Goal: Transaction & Acquisition: Obtain resource

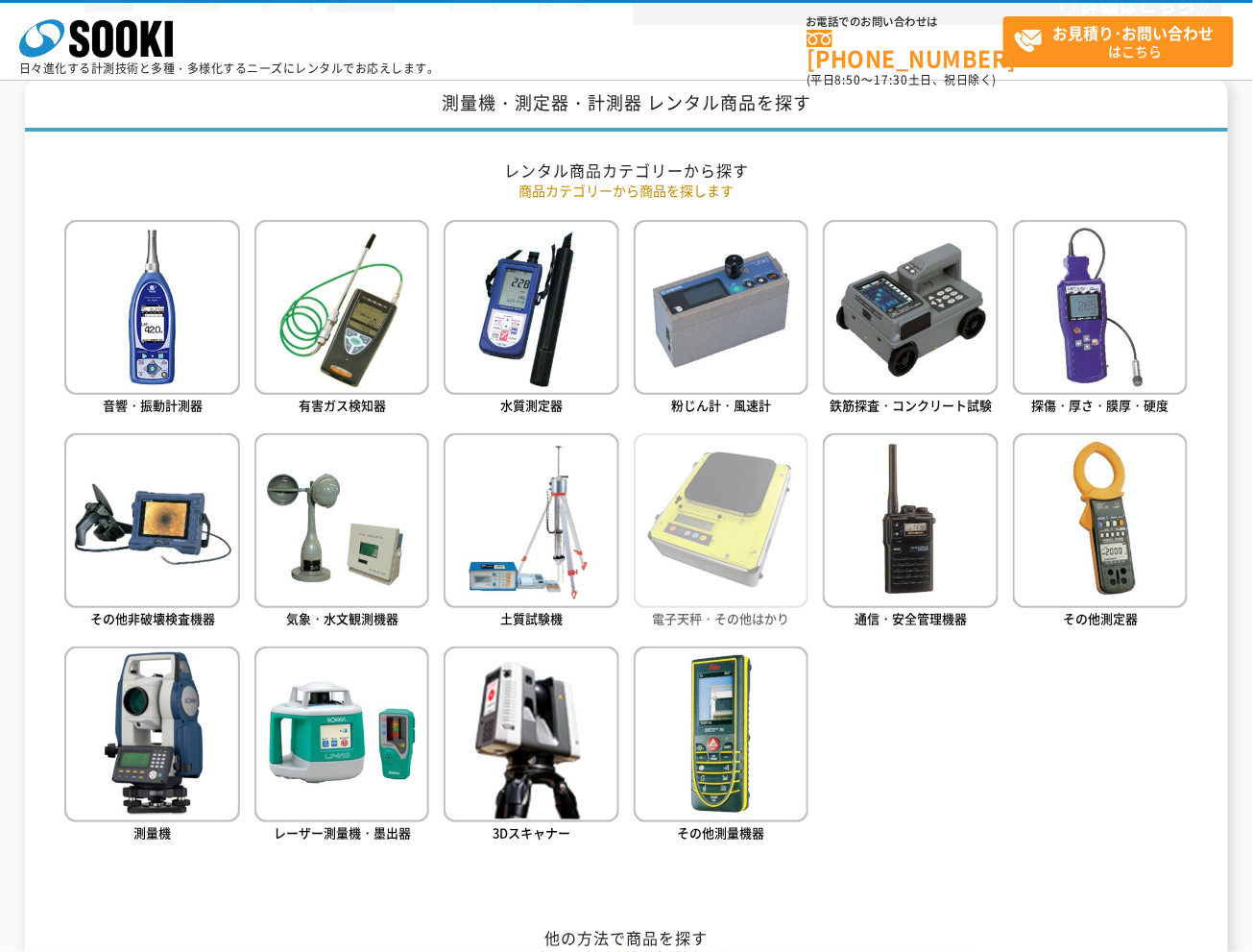
click at [736, 470] on img at bounding box center [721, 521] width 175 height 175
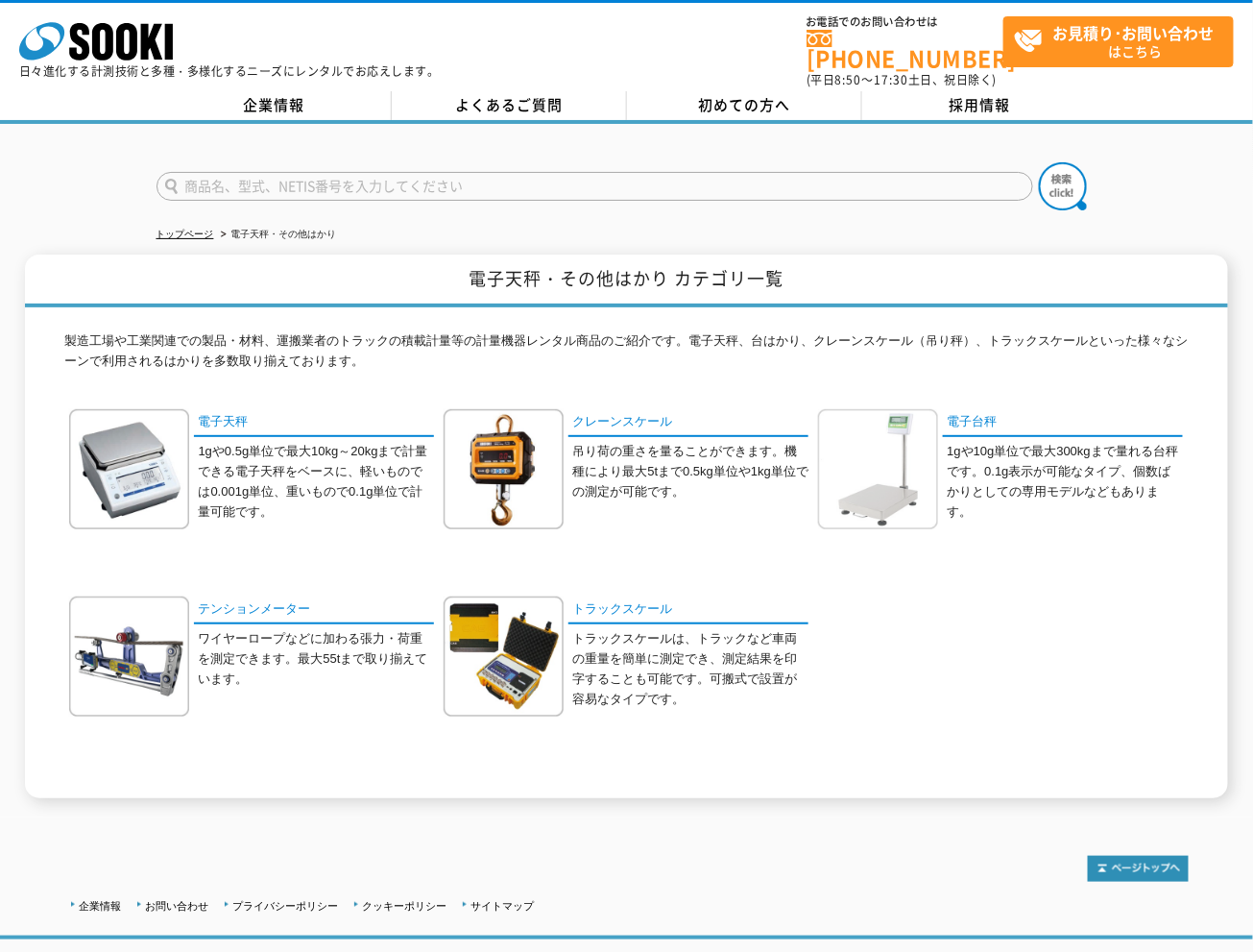
click at [915, 471] on img at bounding box center [878, 468] width 120 height 120
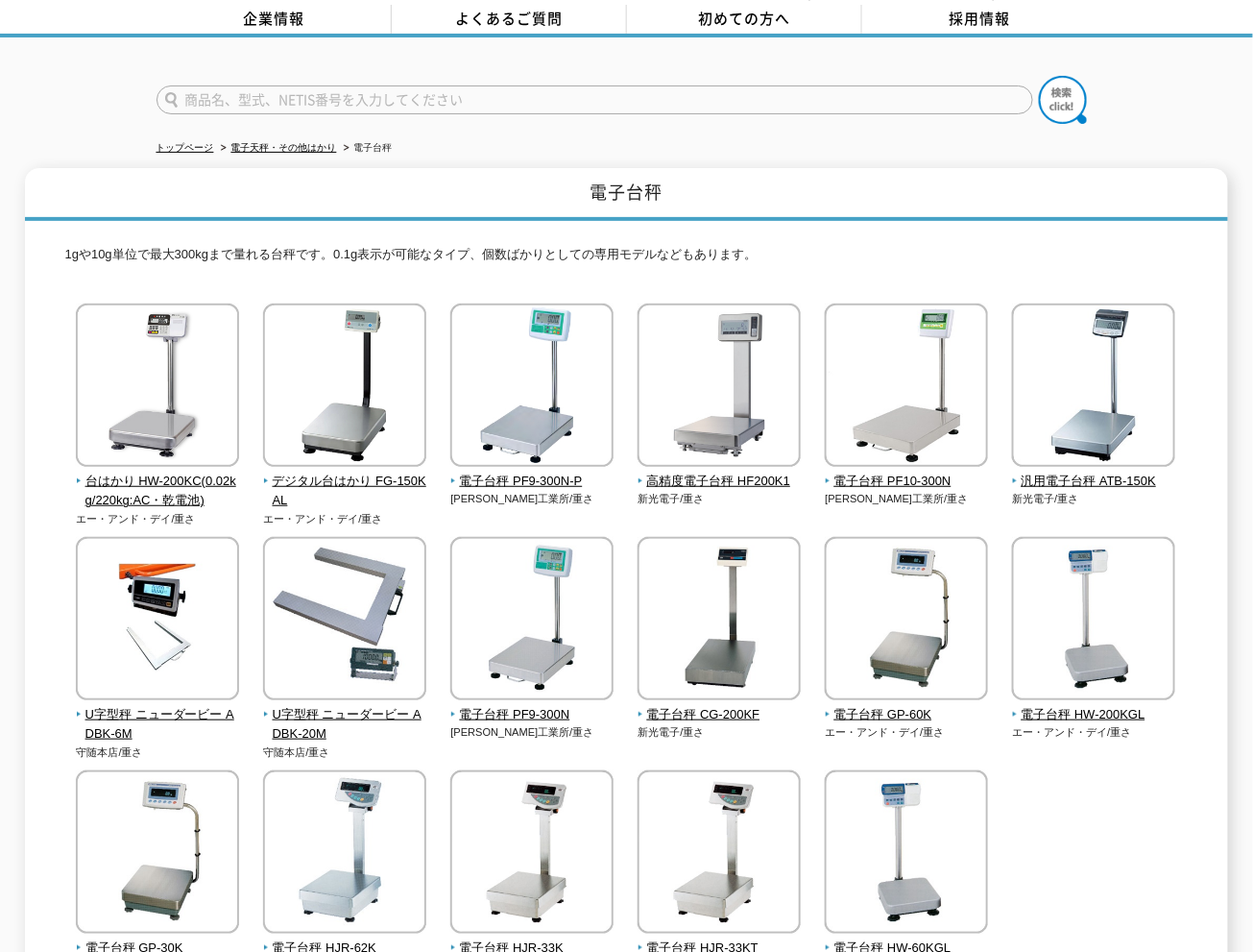
scroll to position [213, 0]
